Goal: Find specific page/section: Find specific page/section

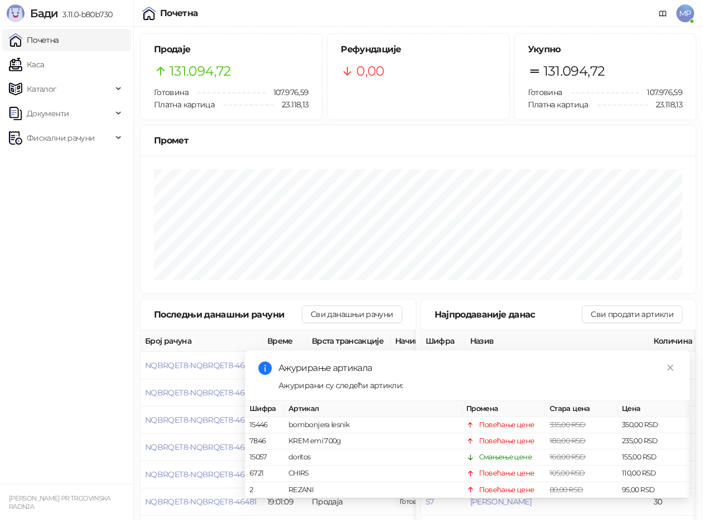
click at [33, 65] on link "Каса" at bounding box center [26, 64] width 35 height 22
click at [39, 37] on link "Почетна" at bounding box center [34, 40] width 50 height 22
drag, startPoint x: 34, startPoint y: 87, endPoint x: 38, endPoint y: 73, distance: 15.0
click at [36, 85] on span "Каталог" at bounding box center [42, 89] width 30 height 22
click at [37, 63] on link "Каса" at bounding box center [26, 64] width 35 height 22
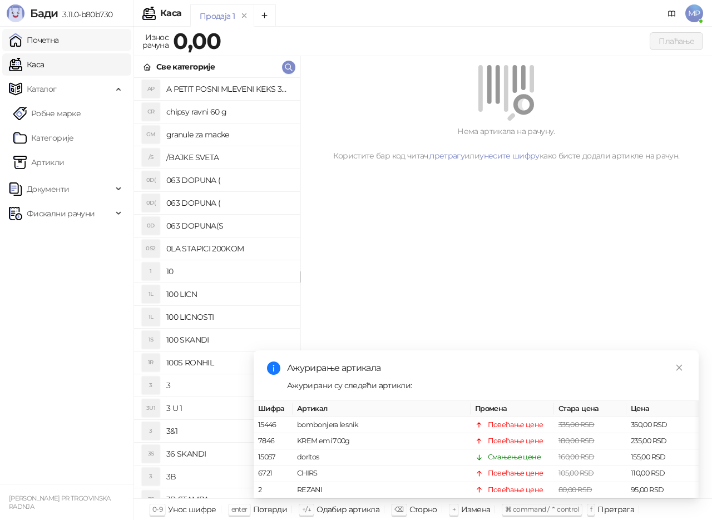
click at [45, 37] on link "Почетна" at bounding box center [34, 40] width 50 height 22
